Goal: Information Seeking & Learning: Learn about a topic

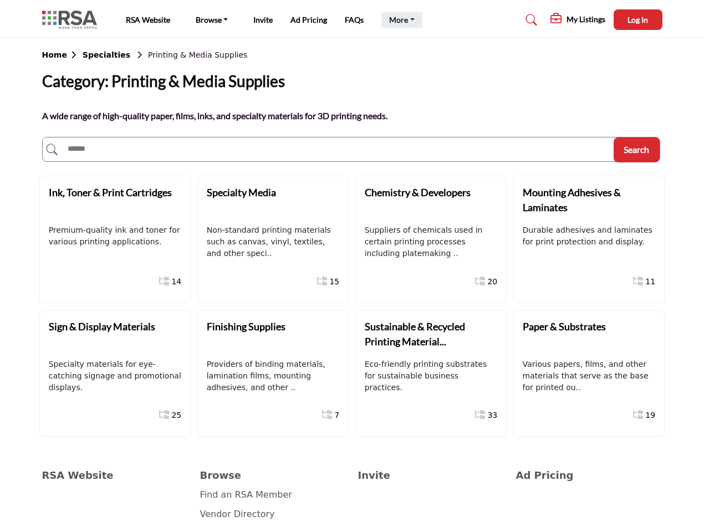
click at [400, 20] on link "More" at bounding box center [401, 20] width 41 height 16
click at [638, 19] on span "Log In" at bounding box center [637, 19] width 21 height 9
click at [62, 55] on b "Home" at bounding box center [62, 54] width 40 height 9
click at [101, 55] on b "Specialties" at bounding box center [107, 54] width 48 height 9
click at [636, 150] on span "Search" at bounding box center [635, 149] width 25 height 11
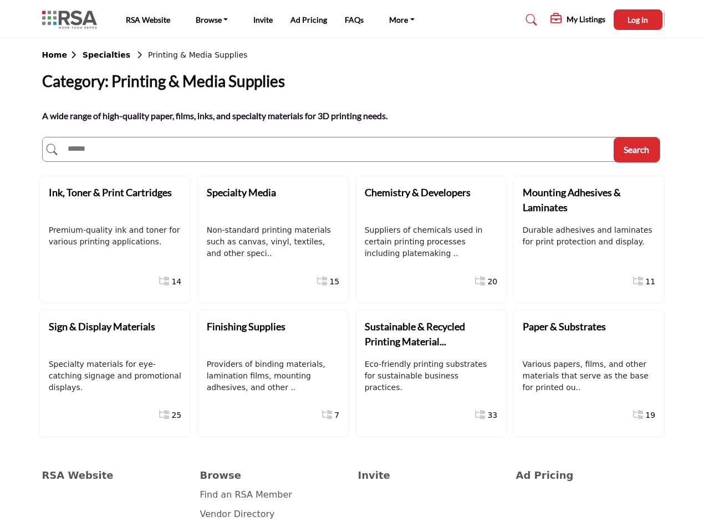
click at [114, 200] on div "Ink, Toner & Print Cartridges" at bounding box center [114, 200] width 130 height 30
click at [272, 200] on div "Specialty Media" at bounding box center [272, 201] width 130 height 30
click at [430, 200] on div "Chemistry & Developers" at bounding box center [430, 201] width 130 height 30
